Goal: Task Accomplishment & Management: Use online tool/utility

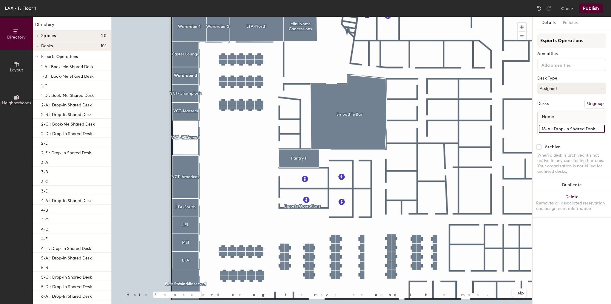
click at [574, 128] on input "18-A : Drop-In Shared Desk" at bounding box center [572, 128] width 66 height 8
type input "18-A"
click at [298, 17] on div at bounding box center [322, 17] width 421 height 0
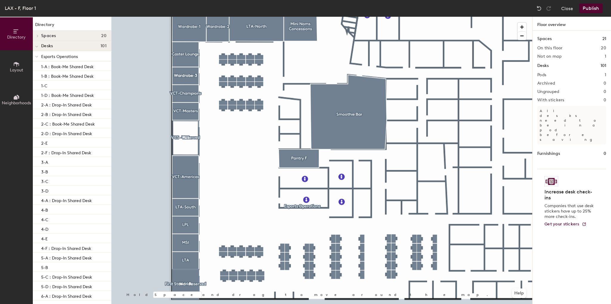
click at [593, 5] on button "Publish" at bounding box center [591, 9] width 24 height 10
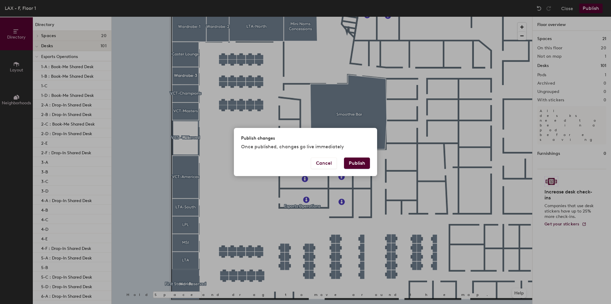
click at [357, 163] on button "Publish" at bounding box center [357, 162] width 26 height 11
